Goal: Information Seeking & Learning: Learn about a topic

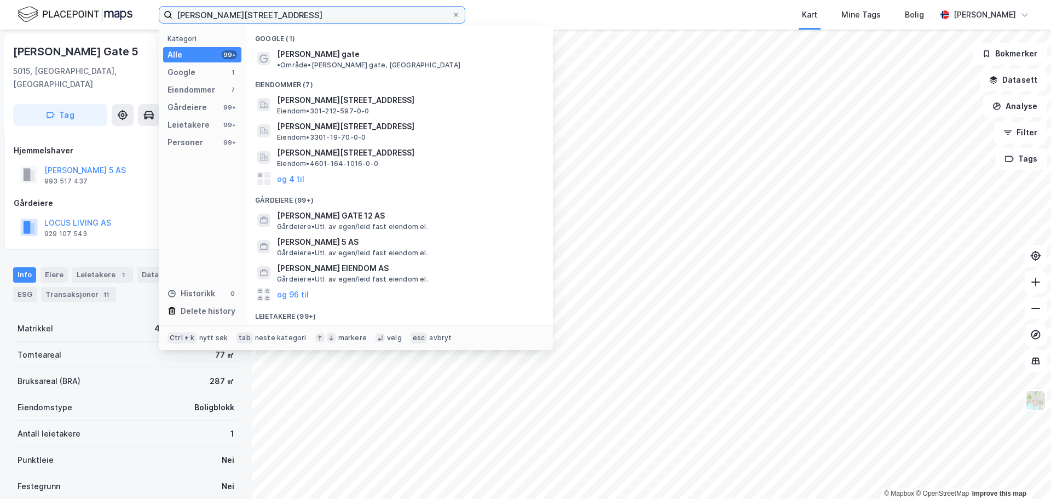
drag, startPoint x: 290, startPoint y: 12, endPoint x: 156, endPoint y: 32, distance: 136.3
click at [156, 32] on div "[PERSON_NAME][STREET_ADDRESS] Kategori Alle 99+ Google 1 Eiendommer 7 Gårdeiere…" at bounding box center [525, 249] width 1051 height 499
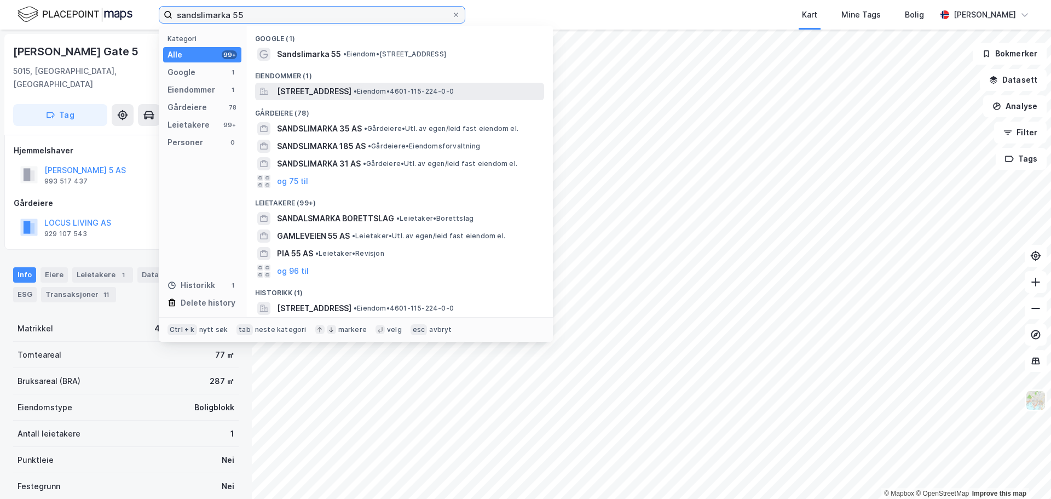
type input "sandslimarka 55"
click at [352, 93] on span "[STREET_ADDRESS]" at bounding box center [314, 91] width 74 height 13
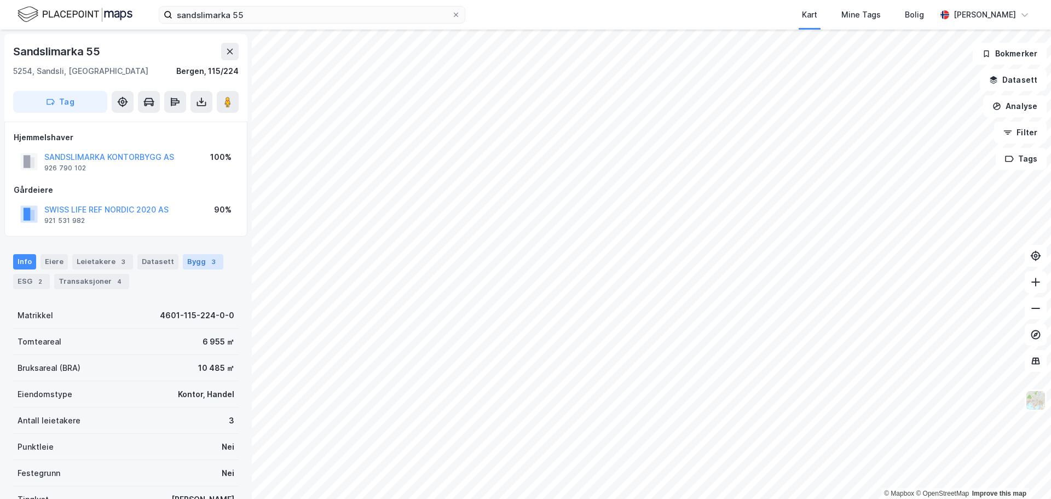
click at [196, 262] on div "Bygg 3" at bounding box center [203, 261] width 41 height 15
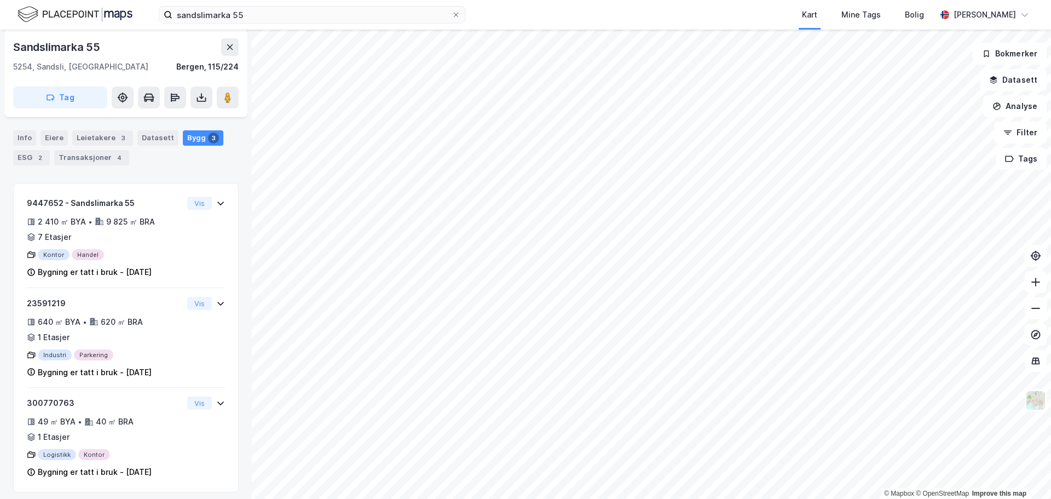
scroll to position [189, 0]
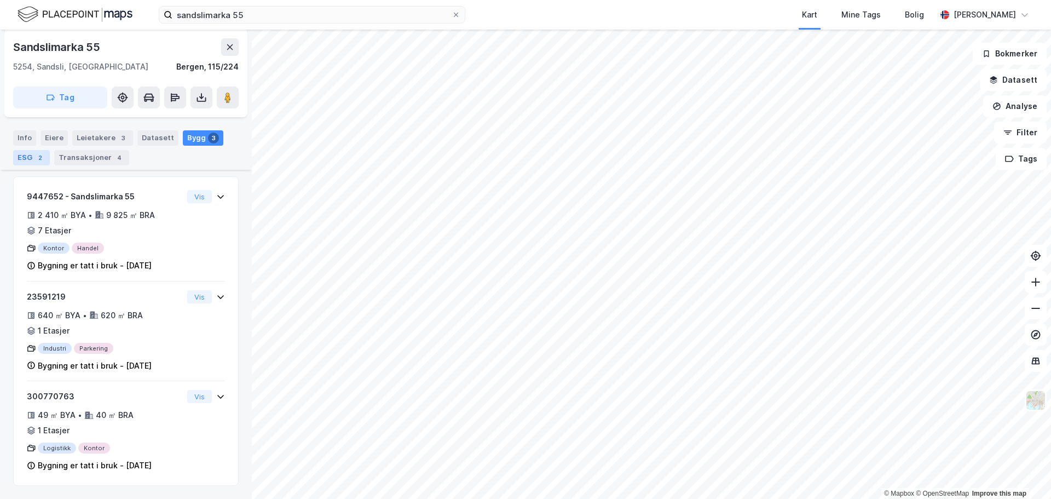
click at [30, 157] on div "ESG 2" at bounding box center [31, 157] width 37 height 15
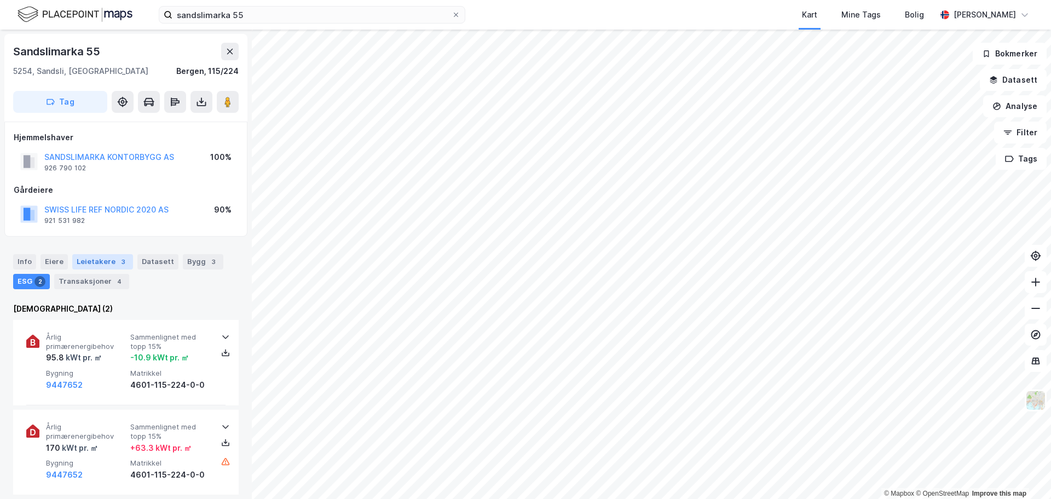
click at [102, 263] on div "Leietakere 3" at bounding box center [102, 261] width 61 height 15
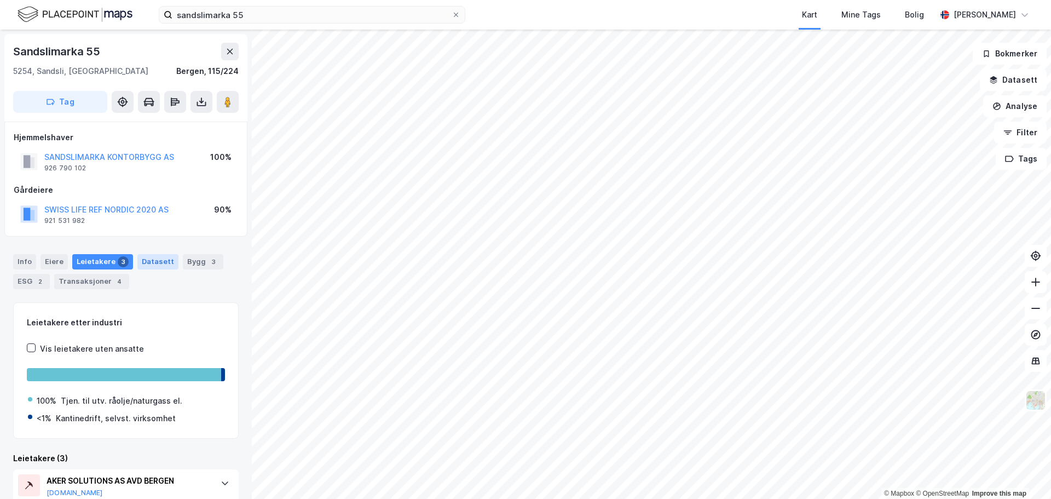
click at [142, 262] on div "Datasett" at bounding box center [157, 261] width 41 height 15
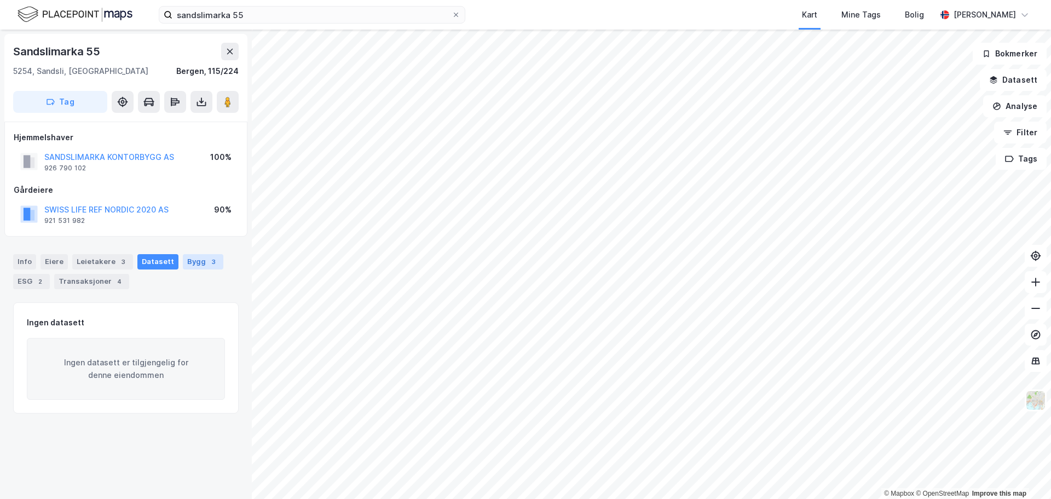
click at [183, 261] on div "Bygg 3" at bounding box center [203, 261] width 41 height 15
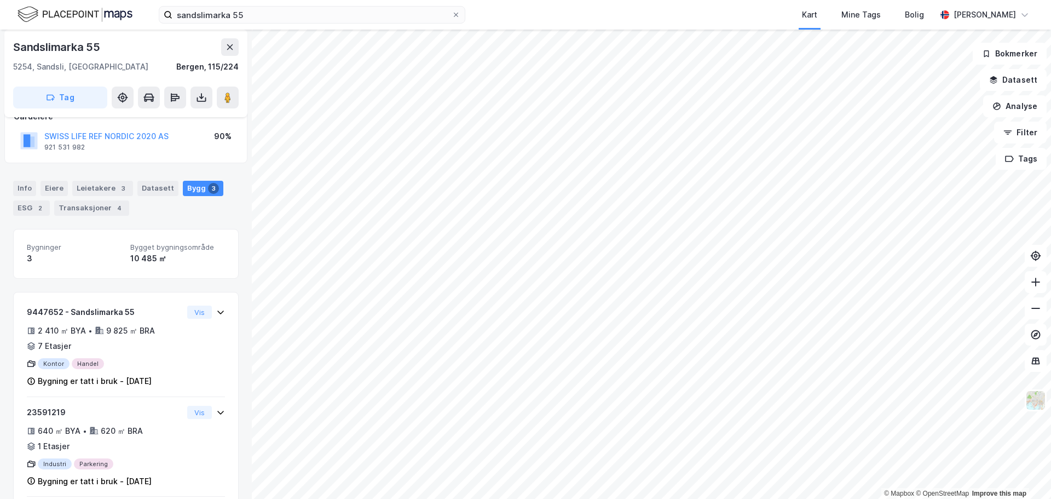
scroll to position [25, 0]
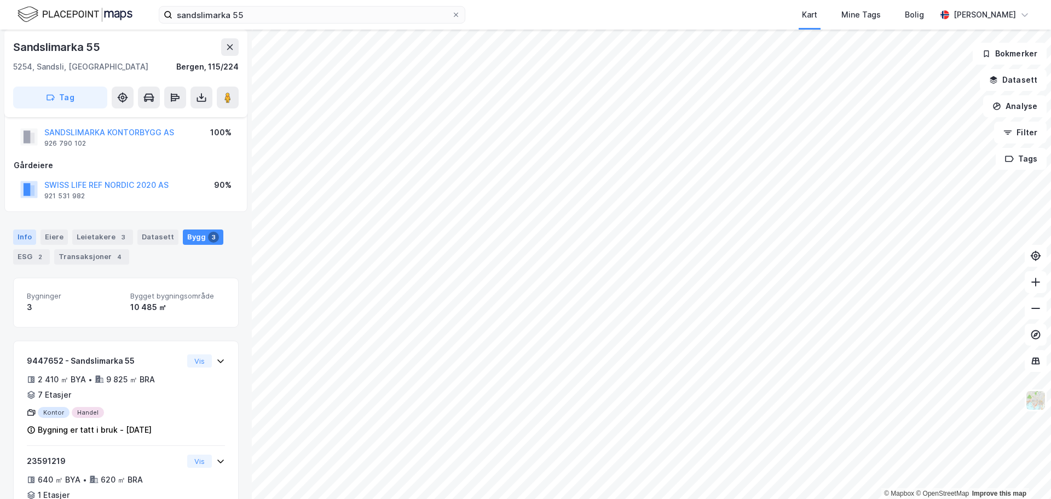
click at [28, 237] on div "Info" at bounding box center [24, 236] width 23 height 15
